Goal: Task Accomplishment & Management: Use online tool/utility

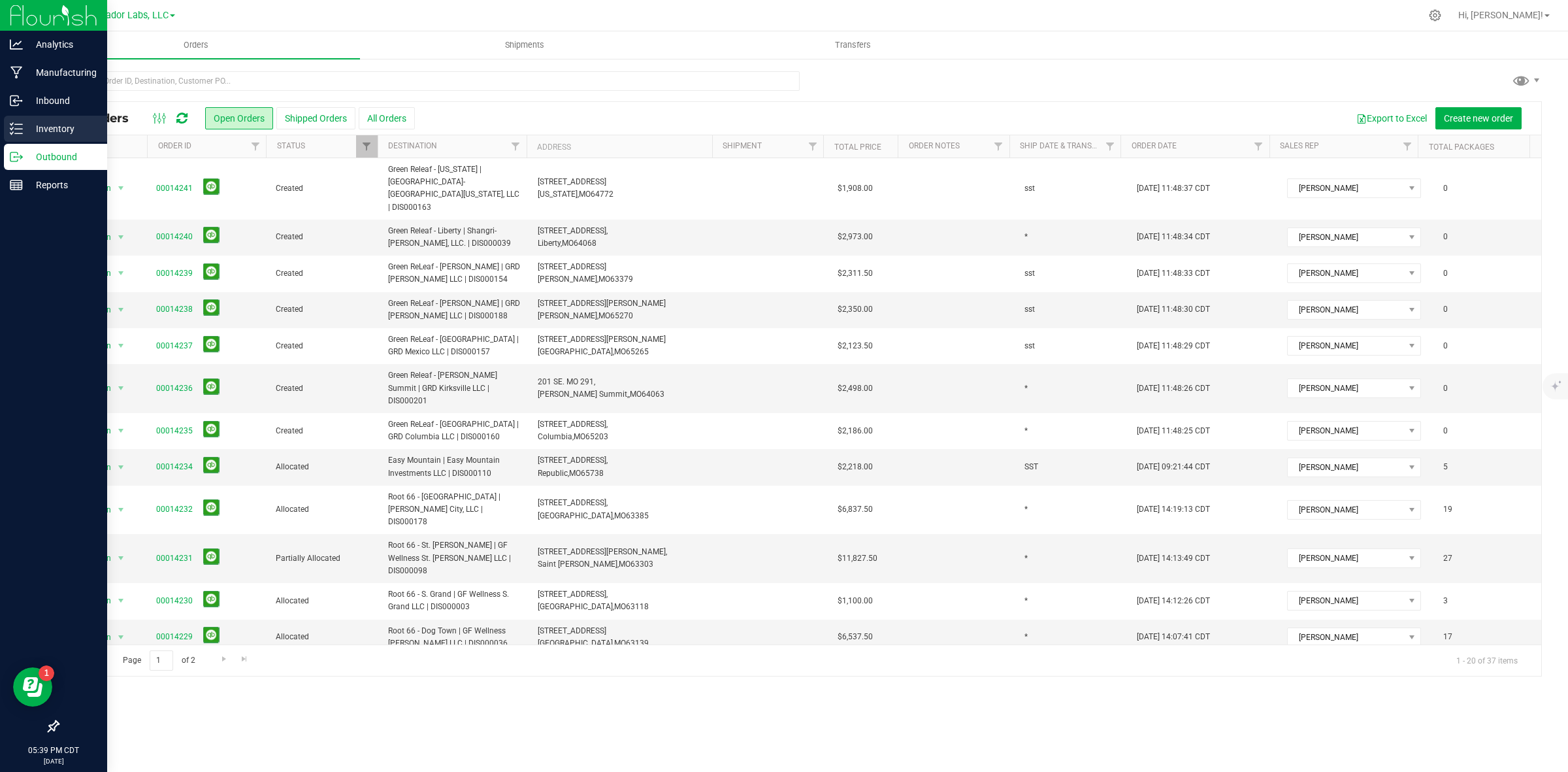
click at [12, 134] on icon at bounding box center [16, 128] width 13 height 13
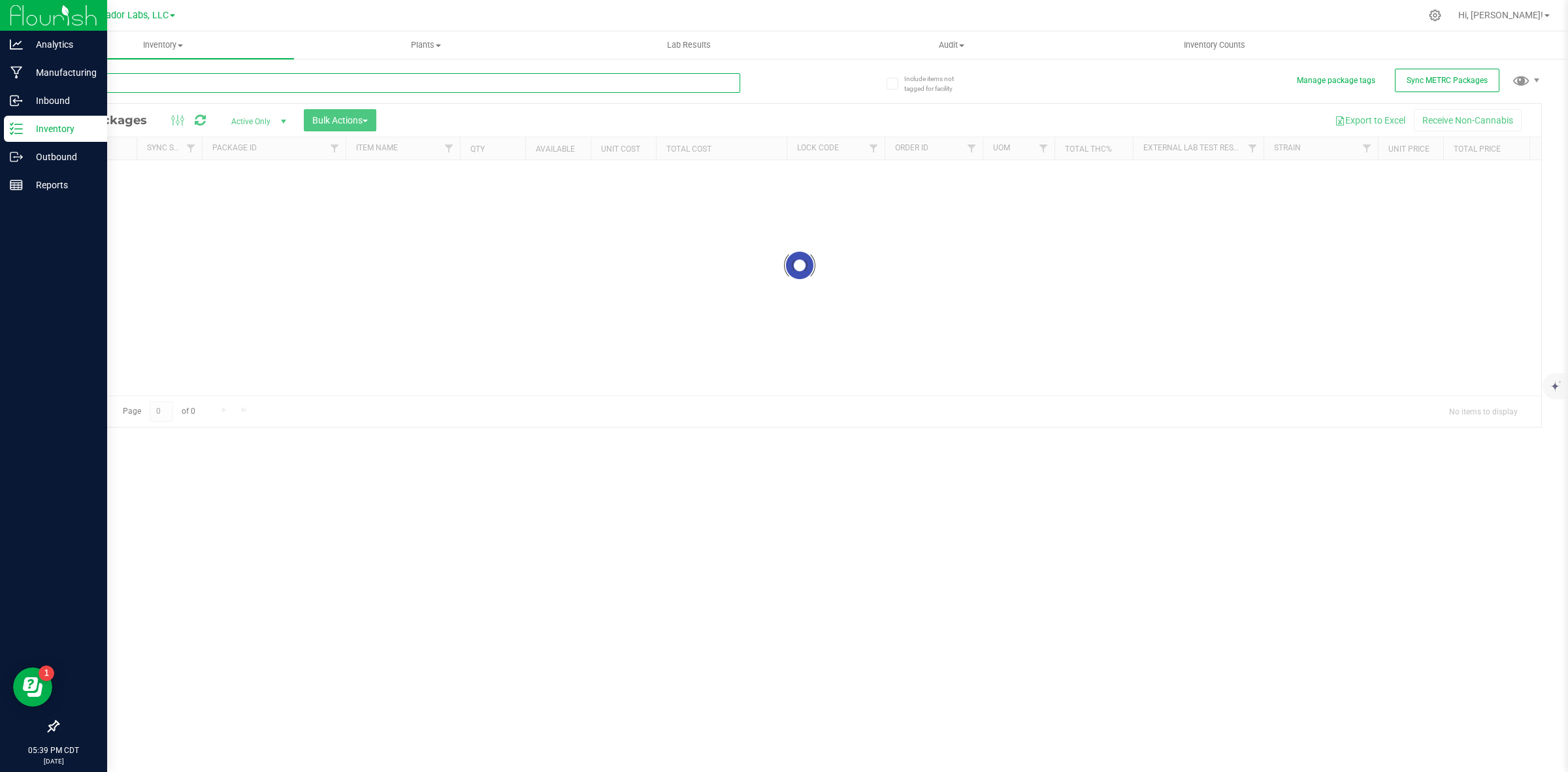
click at [162, 90] on input "text" at bounding box center [398, 83] width 683 height 20
paste input "M00001955690"
type input "M00001955690"
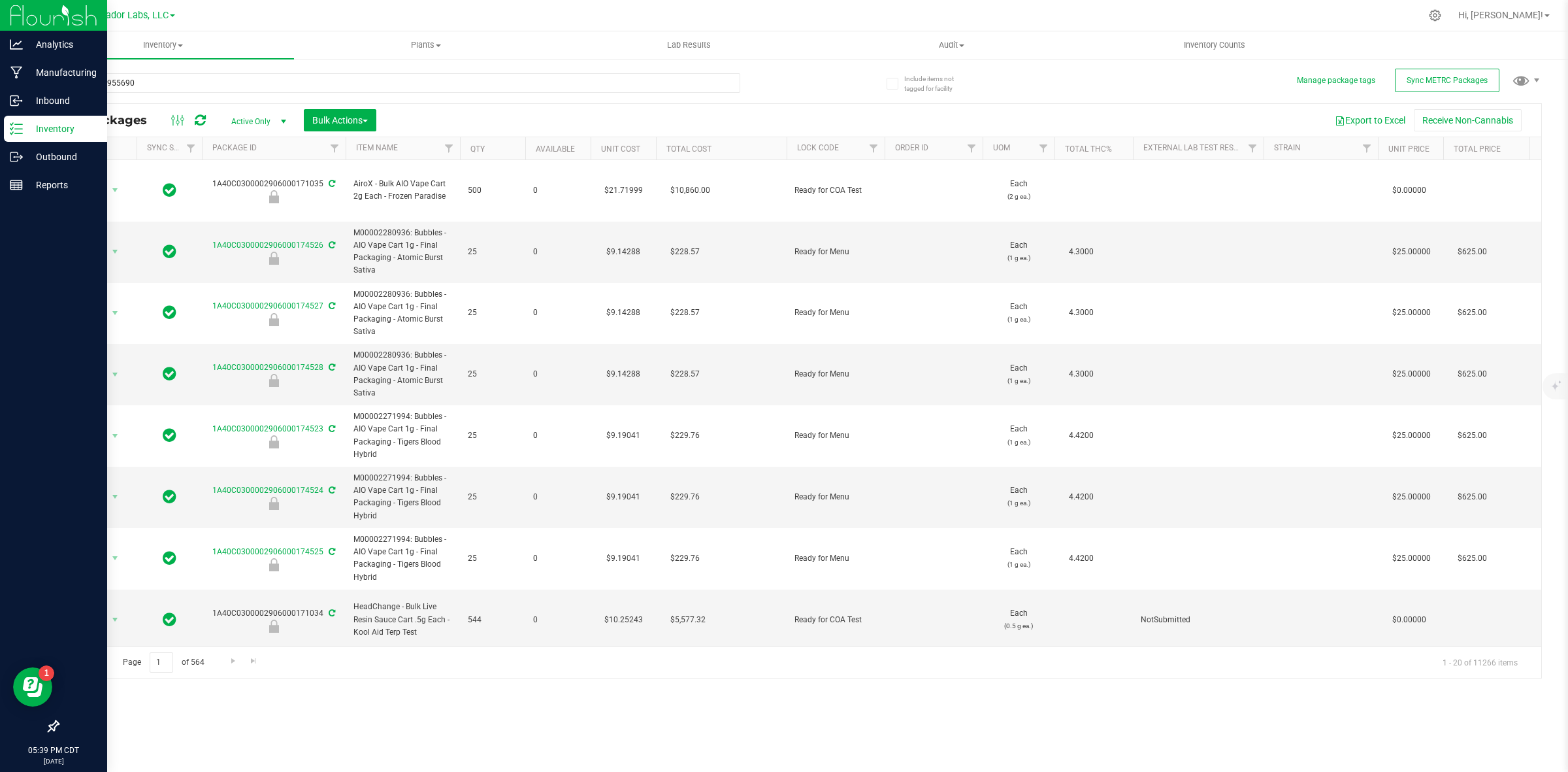
type input "[DATE]"
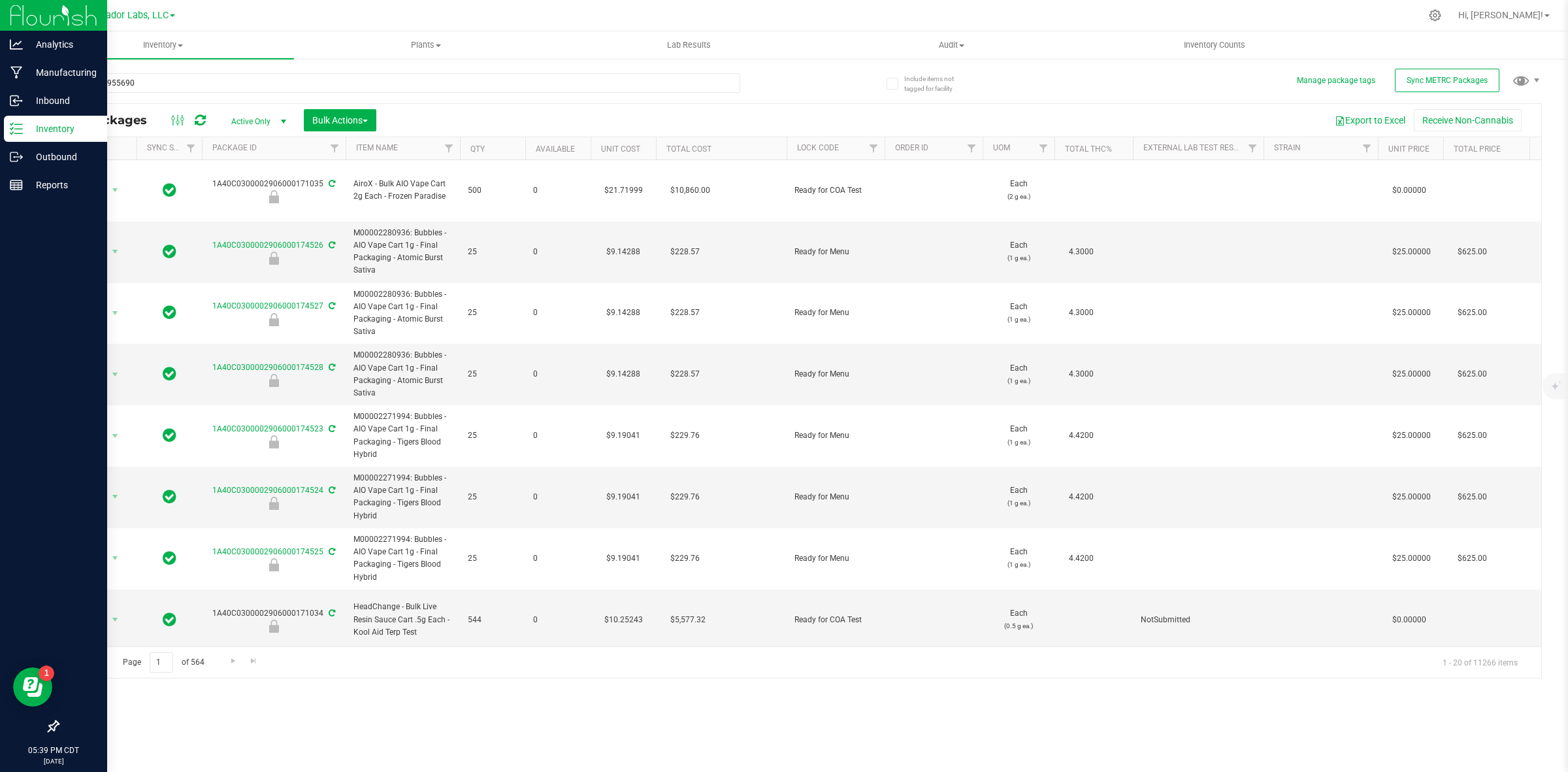
type input "[DATE]"
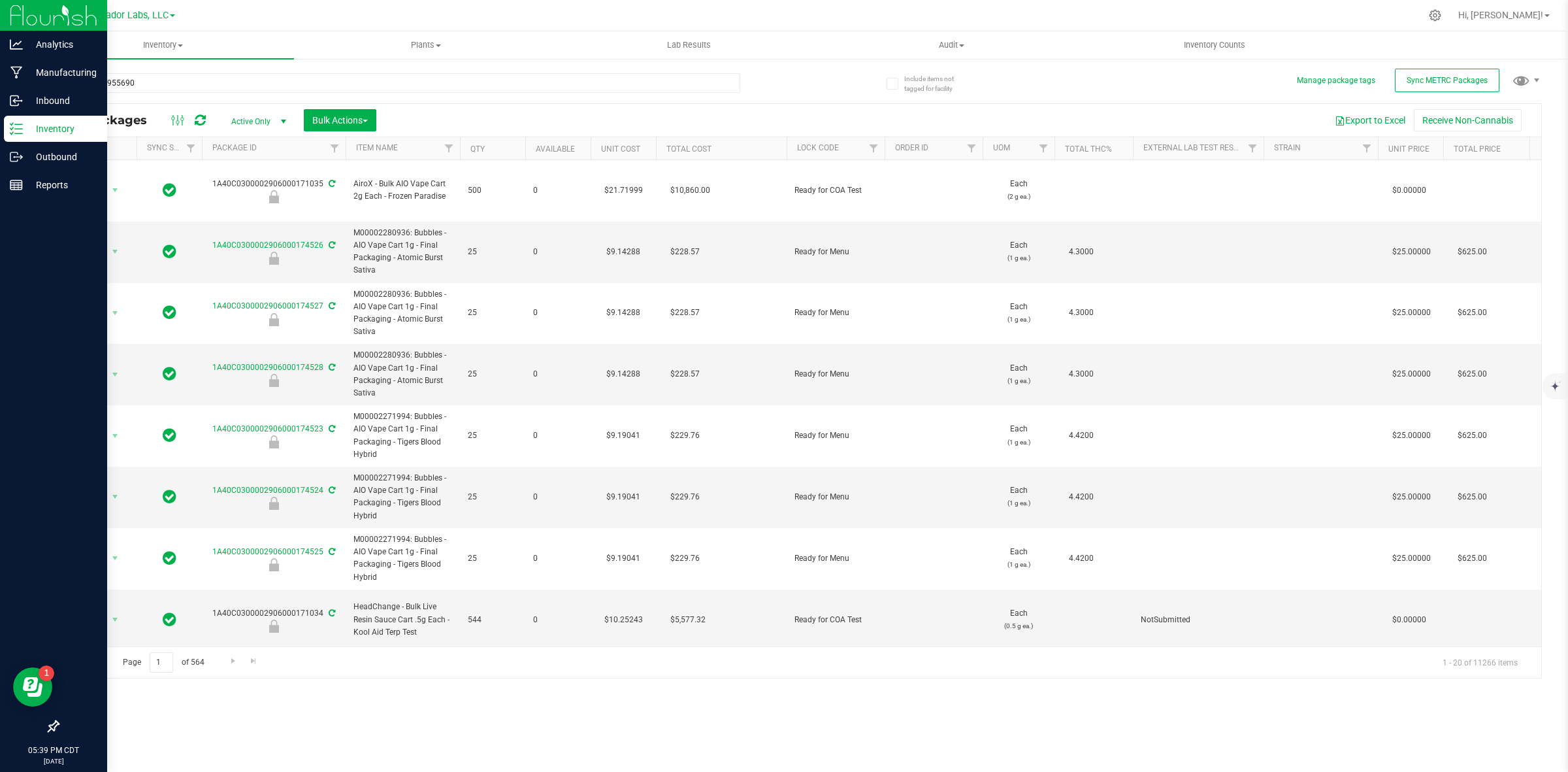
type input "[DATE]"
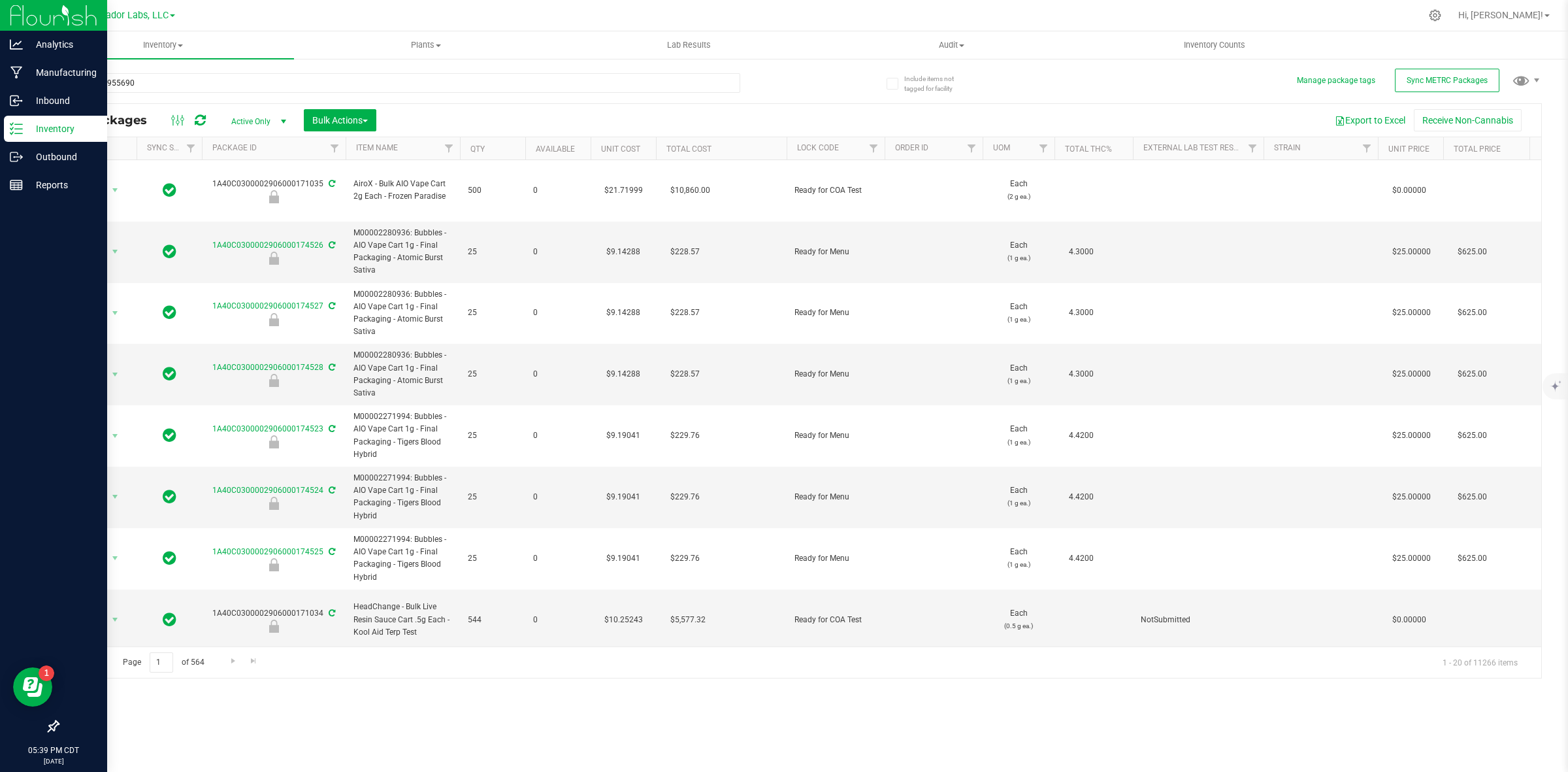
type input "[DATE]"
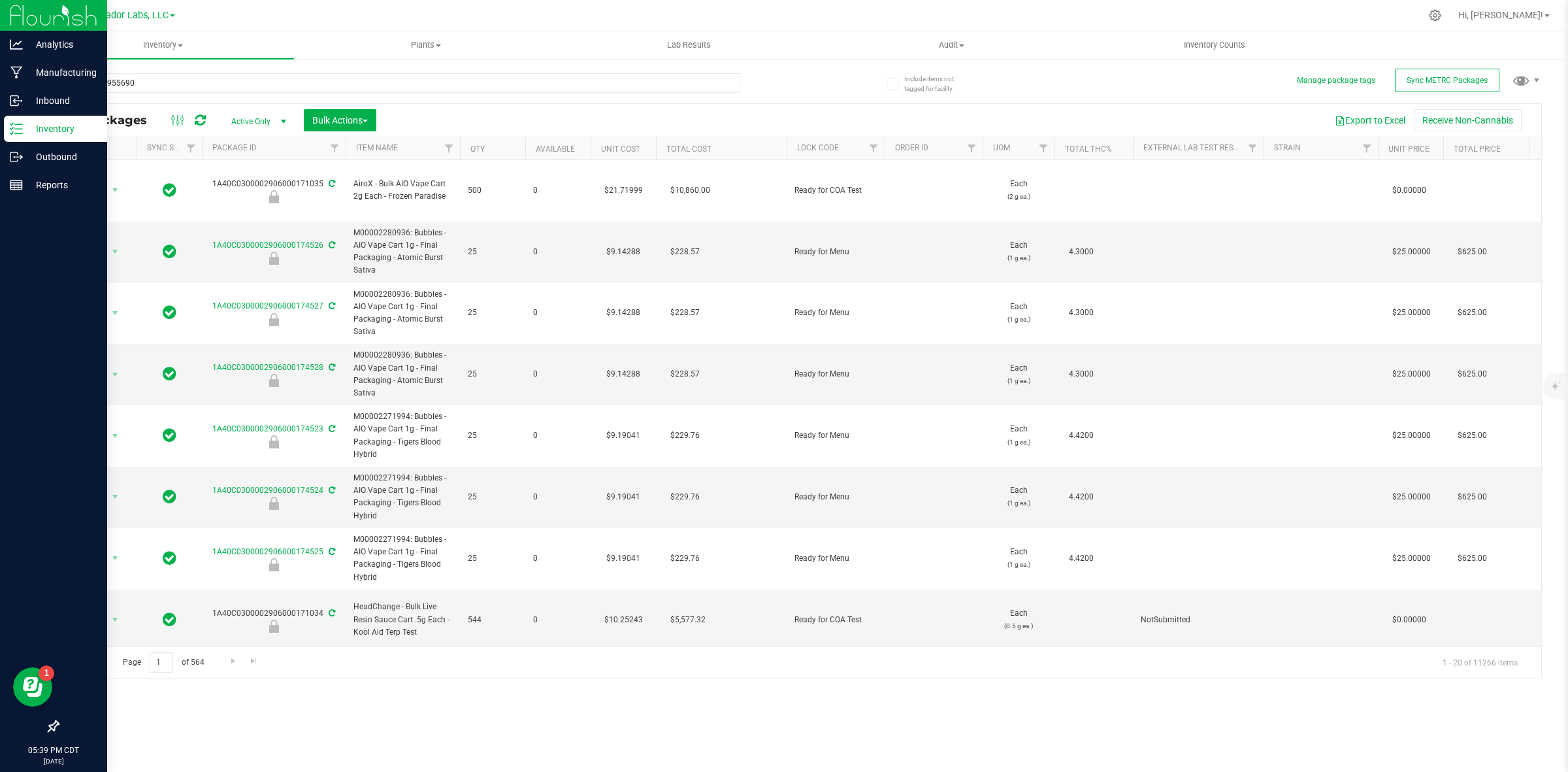
click at [266, 119] on span "Active Only" at bounding box center [255, 121] width 72 height 18
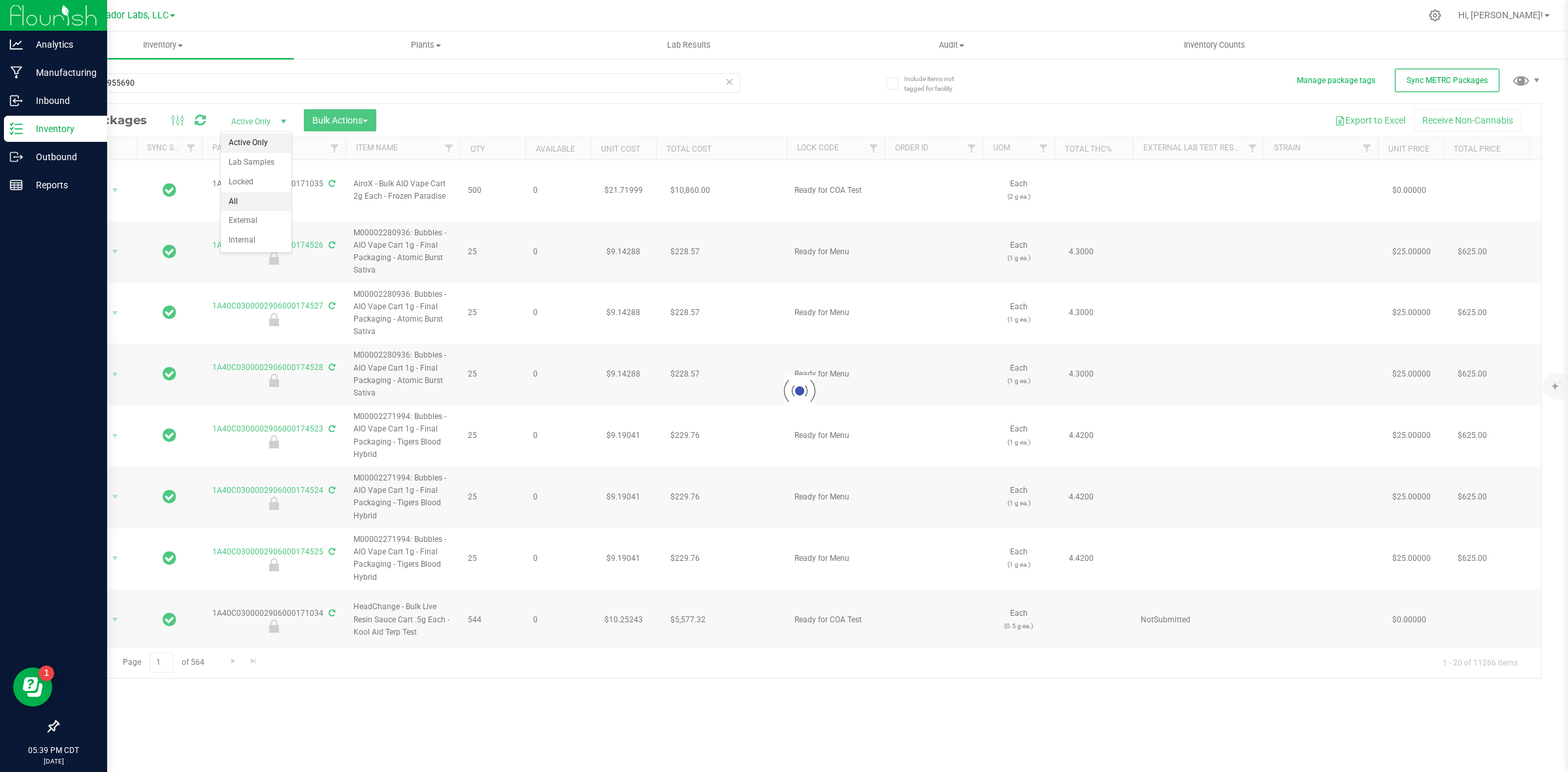
click at [246, 208] on li "All" at bounding box center [256, 201] width 71 height 20
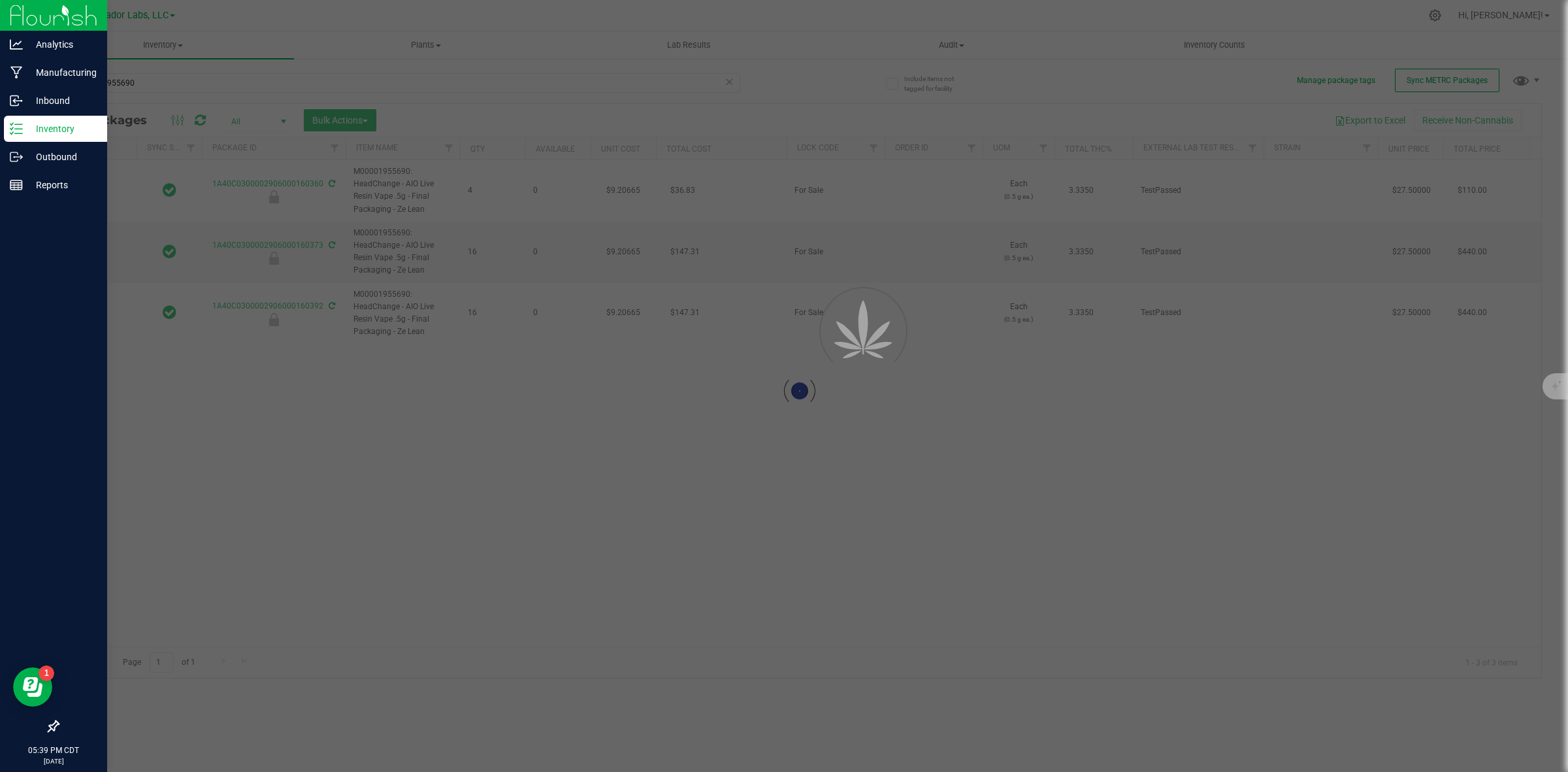
type input "[DATE]"
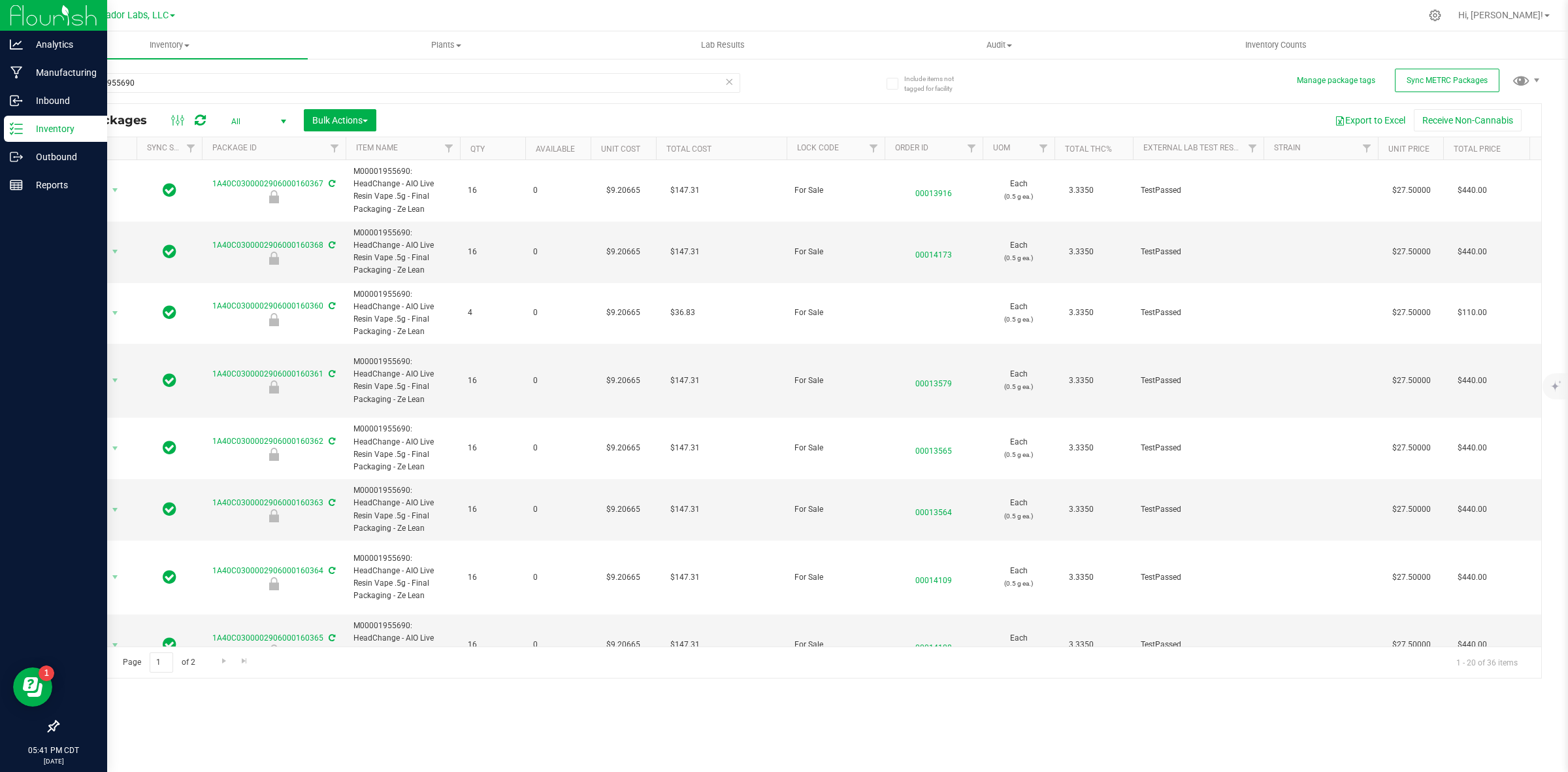
click at [1116, 713] on div "Inventory All packages All inventory Waste log Create inventory Plants All plan…" at bounding box center [799, 402] width 1537 height 741
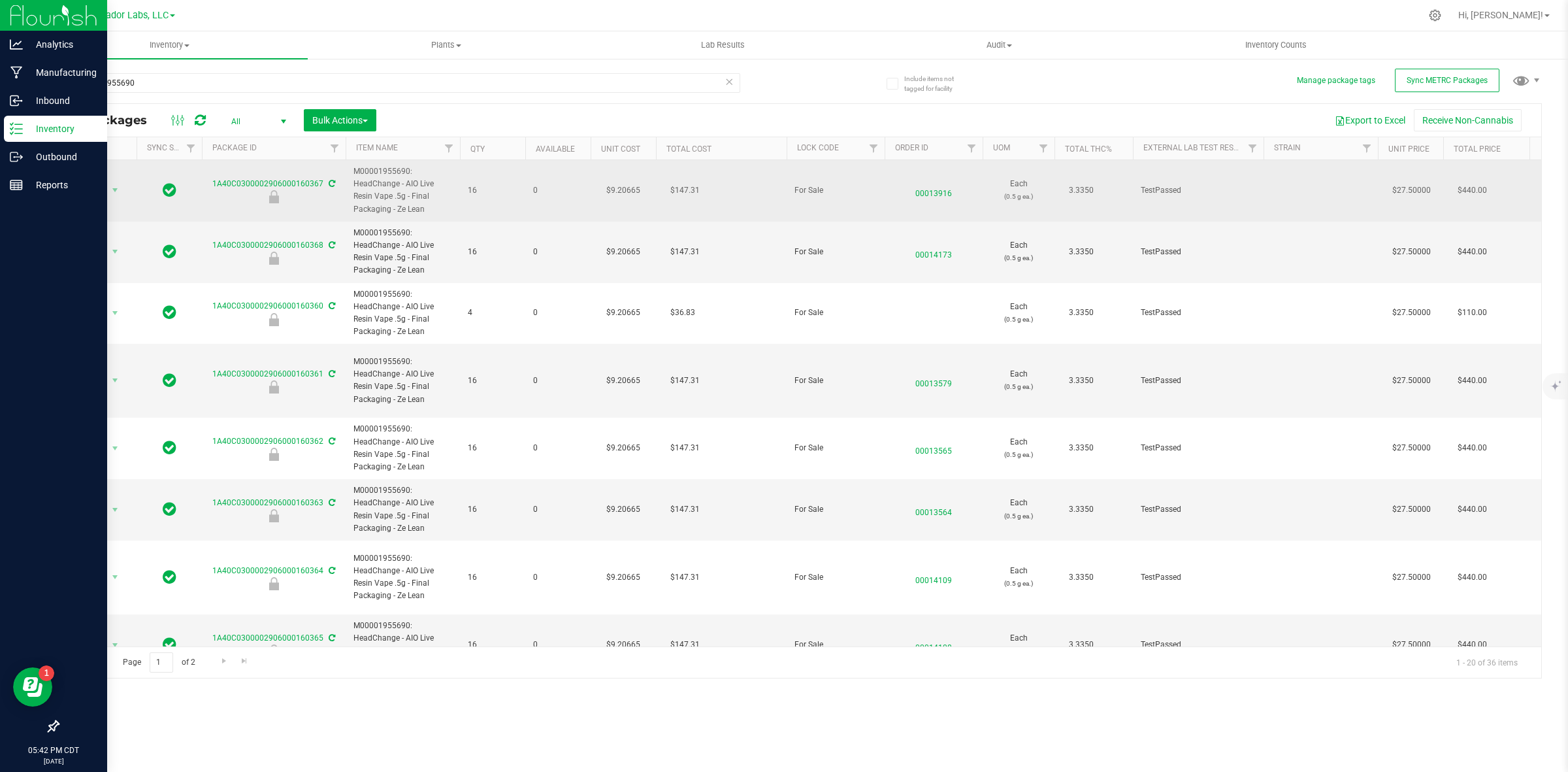
click at [397, 197] on span "M00001955690: HeadChange - AIO Live Resin Vape .5g - Final Packaging - Ze Lean" at bounding box center [403, 190] width 99 height 50
click at [393, 176] on span "M00001955690: HeadChange - AIO Live Resin Vape .5g - Final Packaging - Ze Lean" at bounding box center [403, 190] width 99 height 50
